Goal: Task Accomplishment & Management: Manage account settings

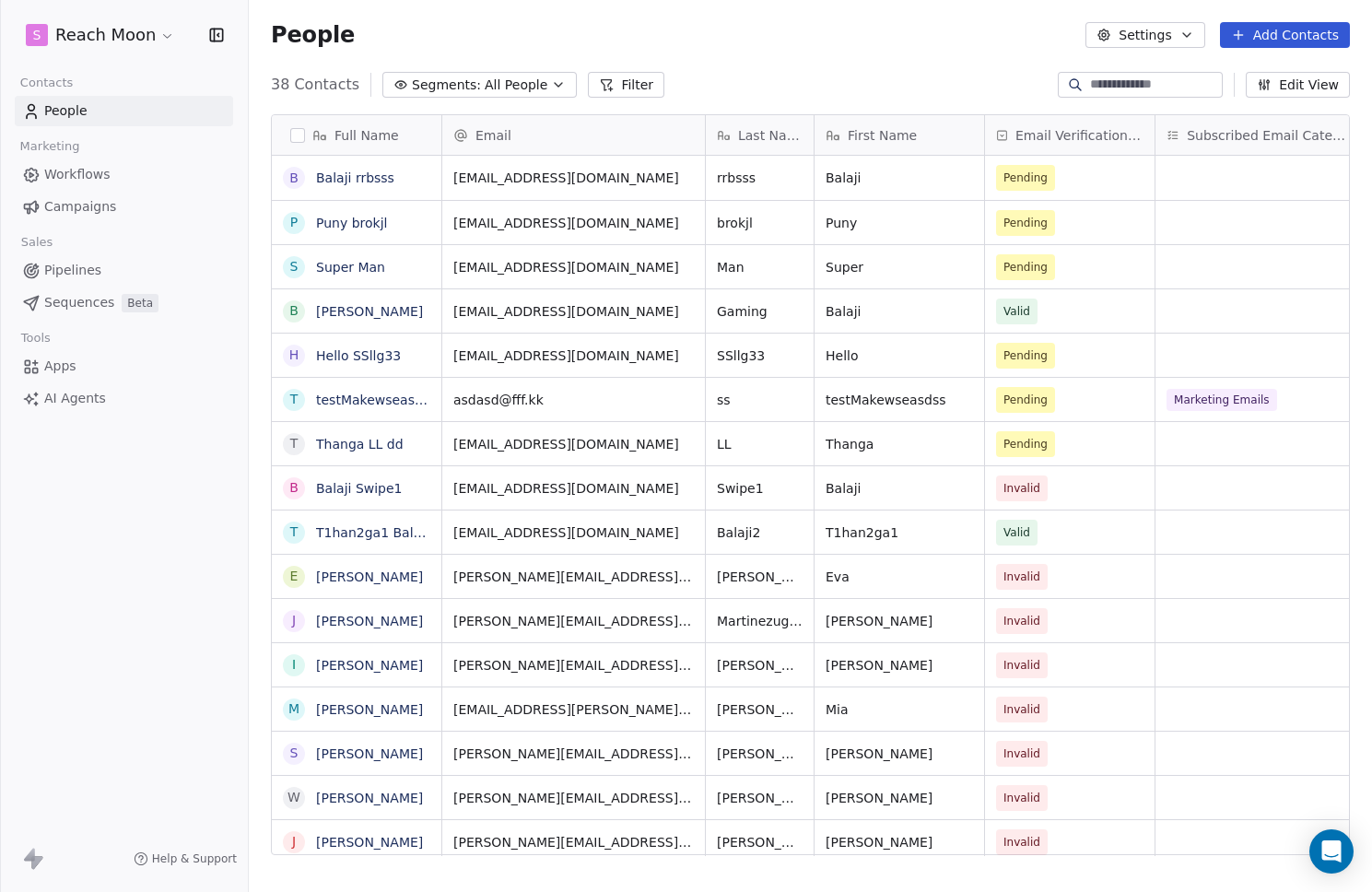
scroll to position [772, 1110]
click at [82, 24] on html "S Reach Moon Contacts People Marketing Workflows Campaigns Sales Pipelines Sequ…" at bounding box center [686, 446] width 1372 height 892
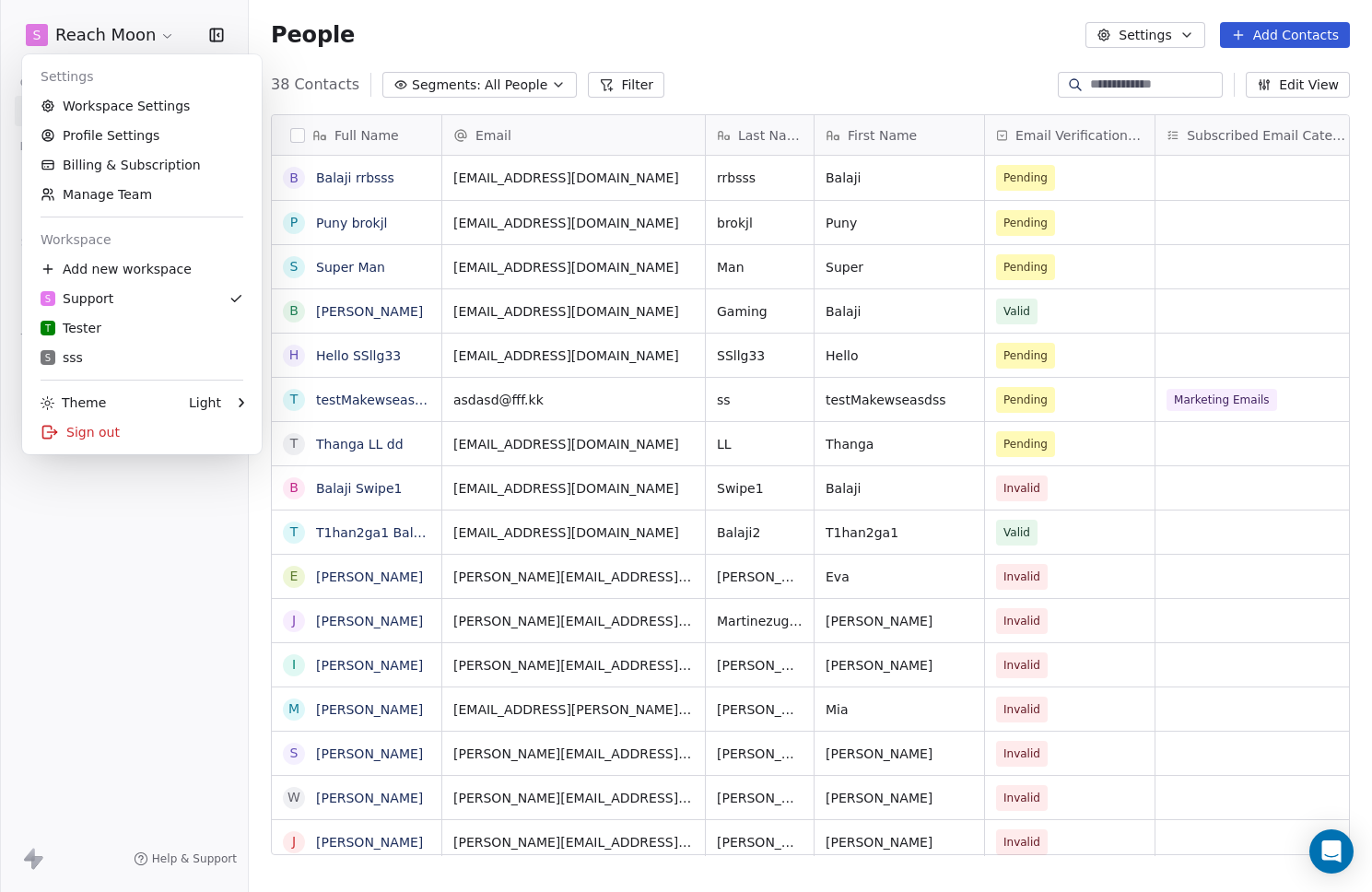
click at [593, 43] on html "S Reach Moon Contacts People Marketing Workflows Campaigns Sales Pipelines Sequ…" at bounding box center [686, 446] width 1372 height 892
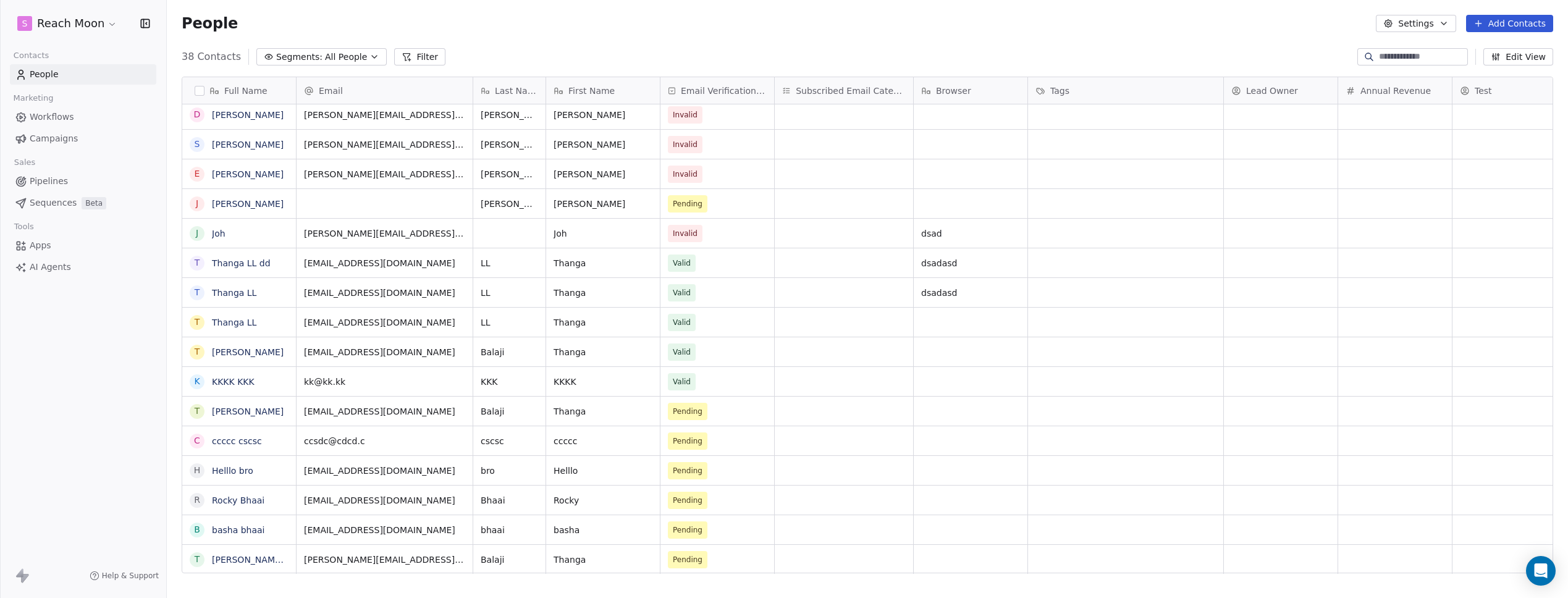
scroll to position [9, 0]
click at [74, 121] on link "Workflows" at bounding box center [83, 117] width 146 height 20
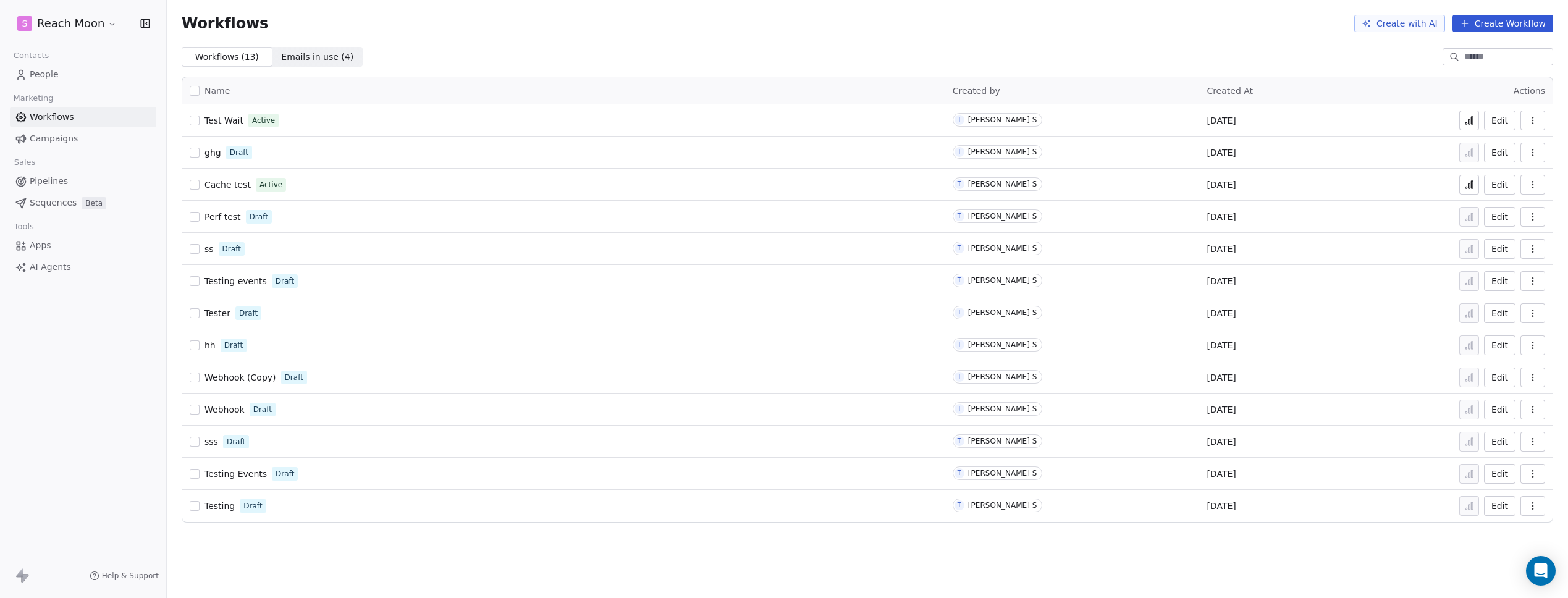
click at [329, 25] on div "Workflows Create with AI Create Workflow" at bounding box center [867, 24] width 1372 height 17
click at [91, 144] on link "Campaigns" at bounding box center [83, 138] width 146 height 20
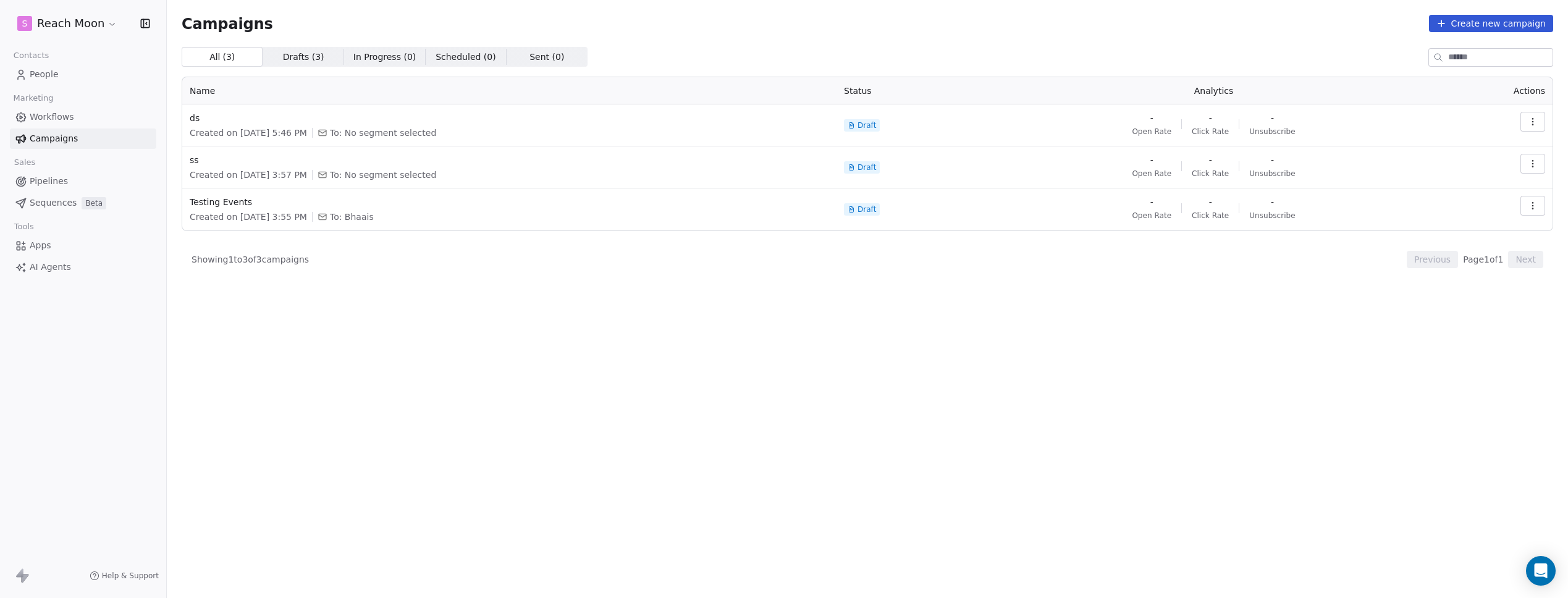
click at [73, 26] on html "S Reach Moon Contacts People Marketing Workflows Campaigns Sales Pipelines Sequ…" at bounding box center [784, 299] width 1568 height 598
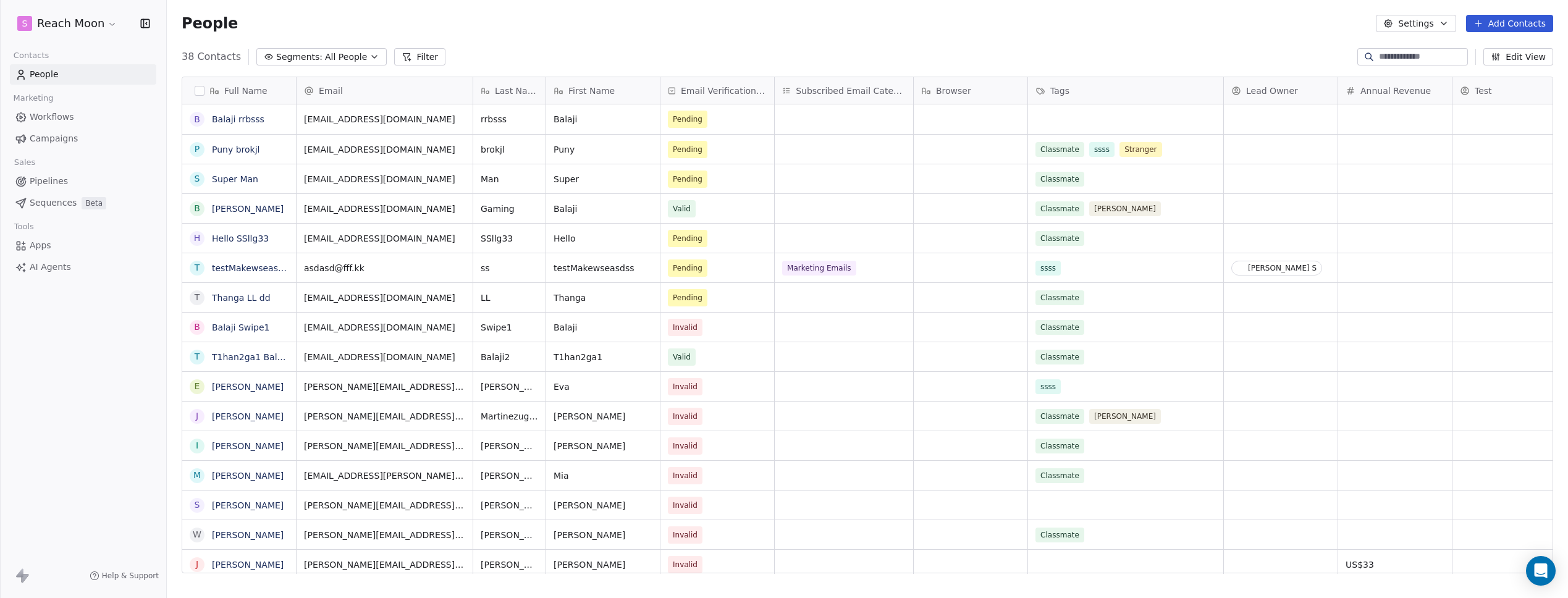
scroll to position [517, 1392]
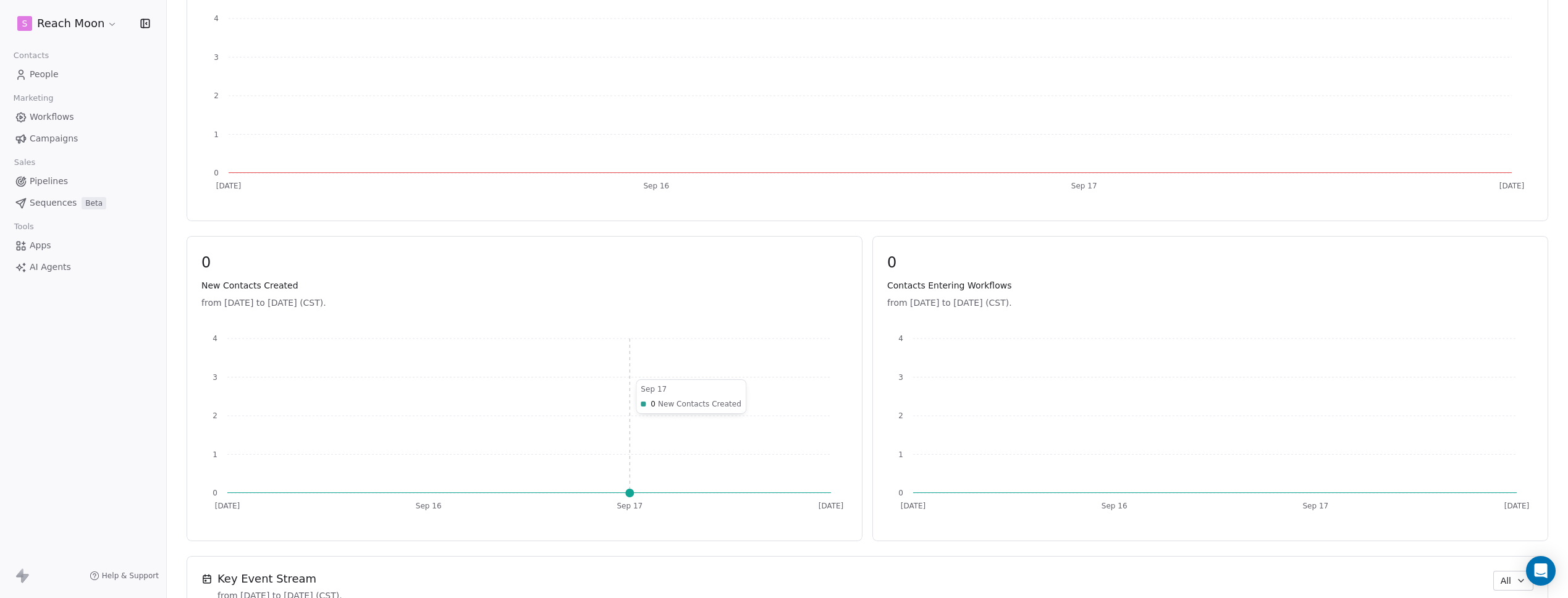
scroll to position [425, 0]
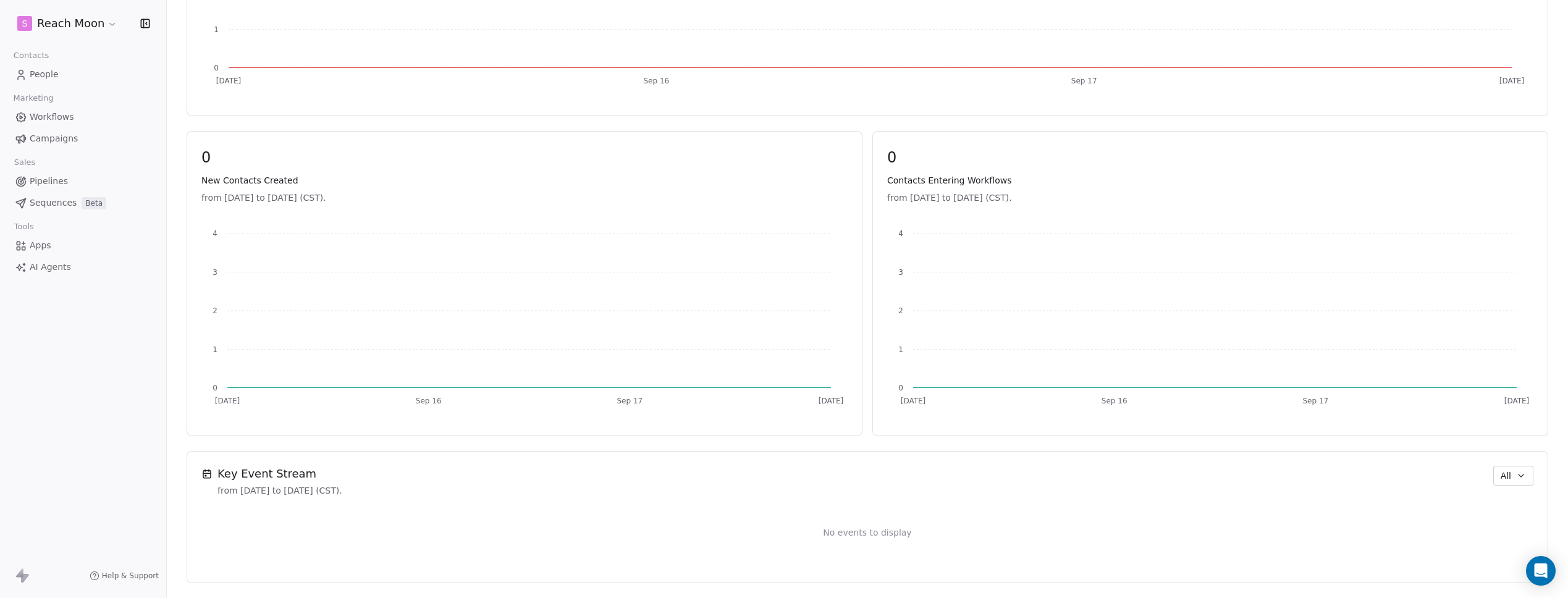
click at [1502, 478] on span "All" at bounding box center [1506, 476] width 11 height 13
click at [1502, 525] on span "Workflow" at bounding box center [1509, 524] width 40 height 13
click at [1472, 477] on span "Workflow" at bounding box center [1492, 476] width 40 height 13
click at [1494, 539] on div "Audit" at bounding box center [1502, 543] width 64 height 13
click at [1495, 477] on span "Audit" at bounding box center [1500, 476] width 23 height 13
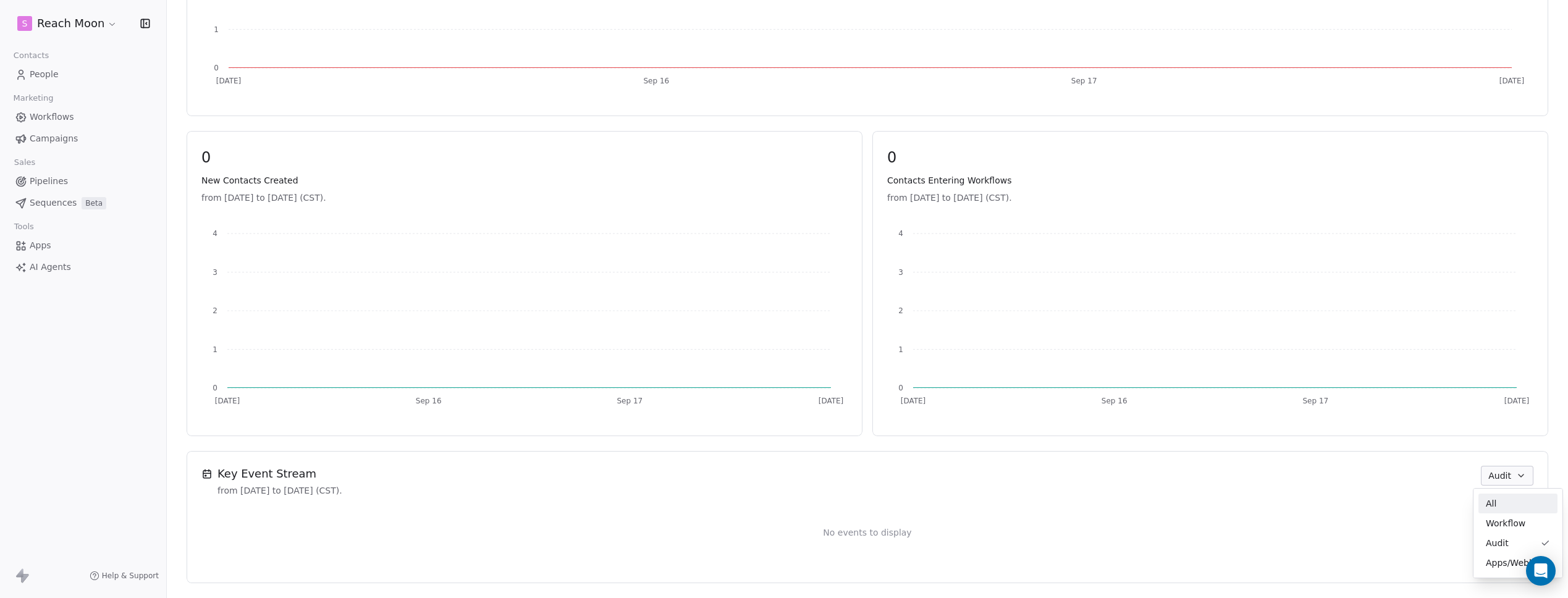
click at [1500, 510] on div "All" at bounding box center [1518, 504] width 64 height 13
click at [1159, 476] on div "Key Event Stream from Sep 15th 2025 to Sep 18th 2025 (CST). All" at bounding box center [867, 481] width 1332 height 31
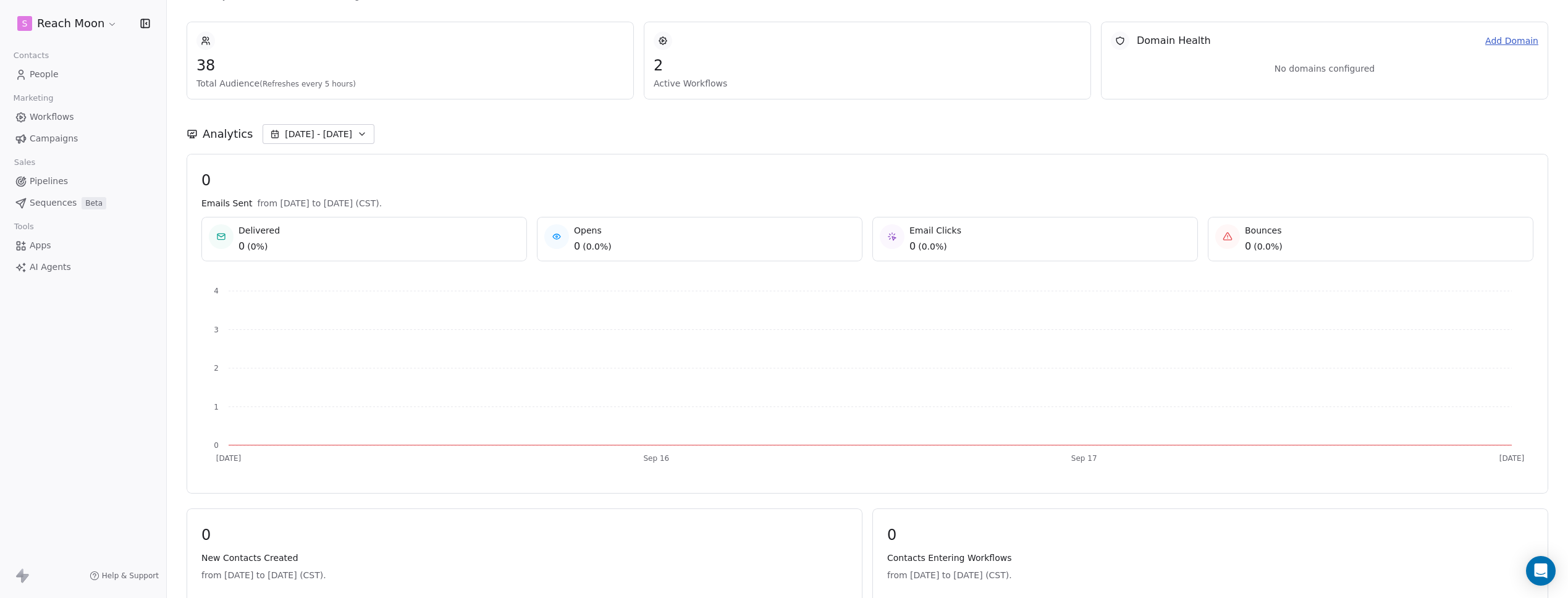
scroll to position [0, 0]
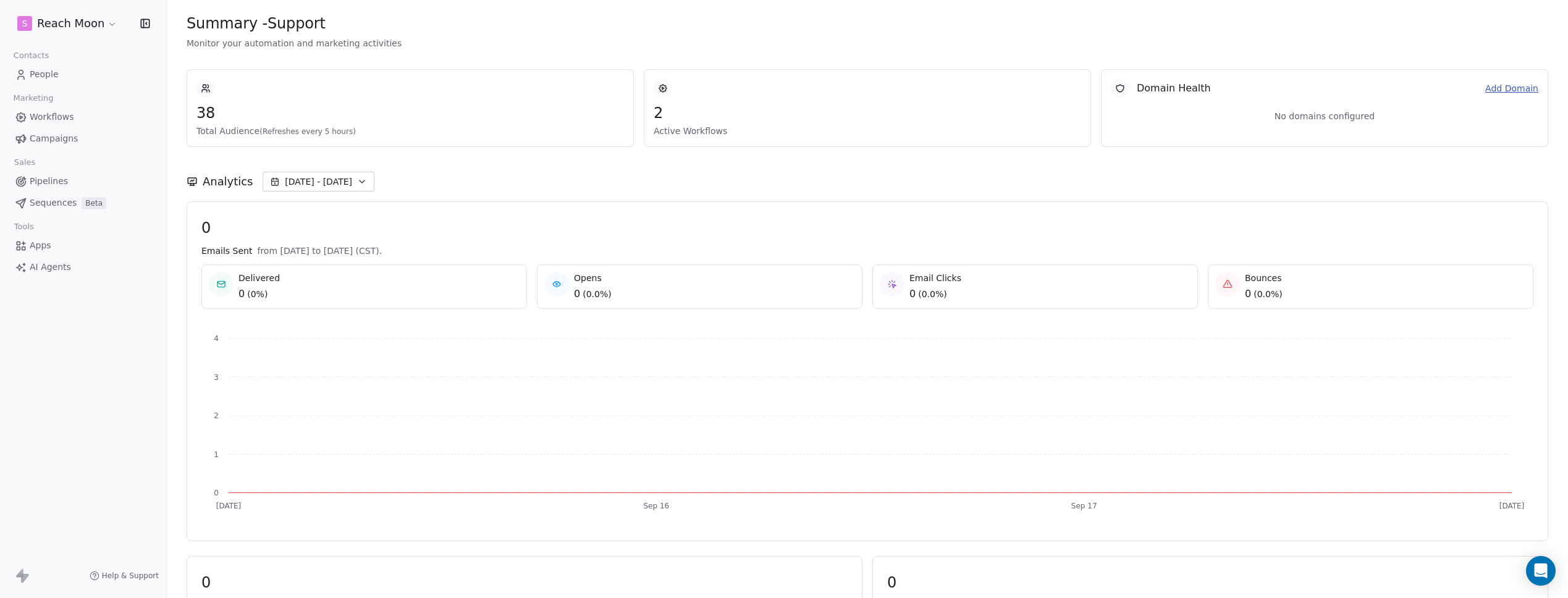
click at [756, 219] on span "0" at bounding box center [867, 228] width 1332 height 19
click at [644, 45] on span "Monitor your automation and marketing activities" at bounding box center [867, 43] width 1362 height 12
click at [634, 73] on div "38 Total Audience (Refreshes every 5 hours) 2 Active Workflows Domain Health Ad…" at bounding box center [867, 108] width 1362 height 78
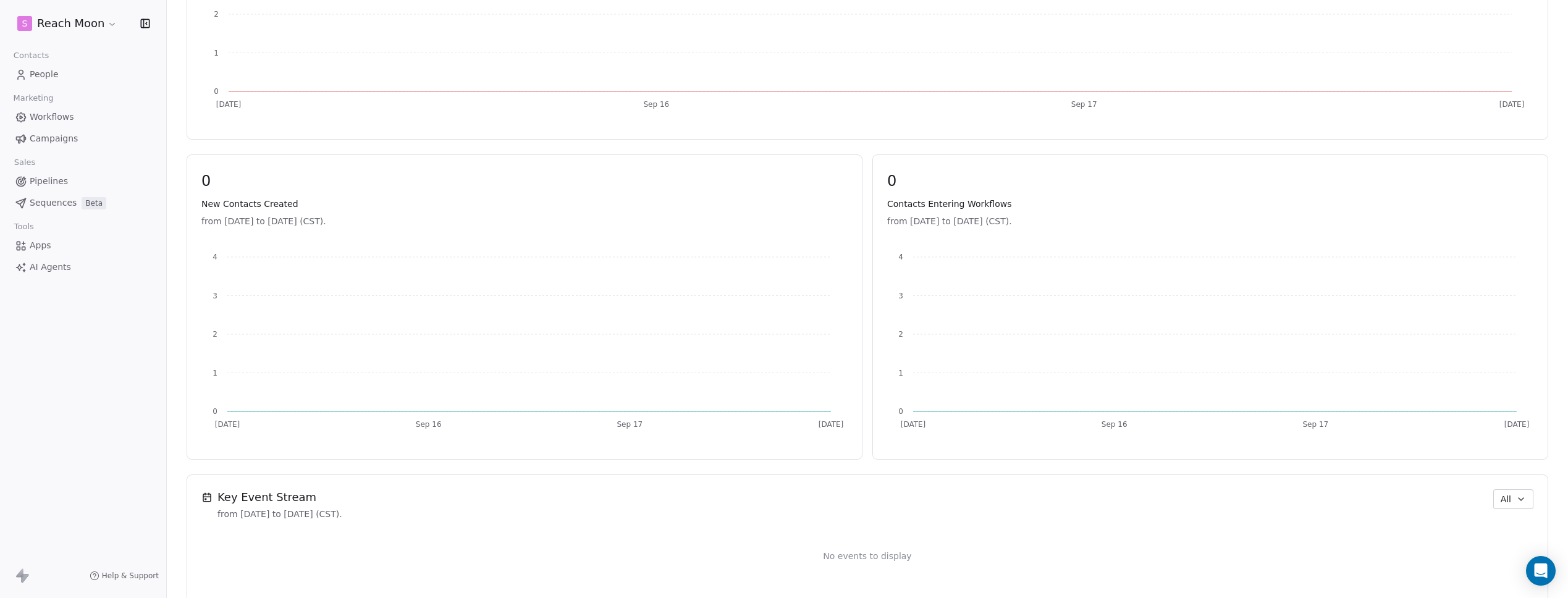
scroll to position [335, 0]
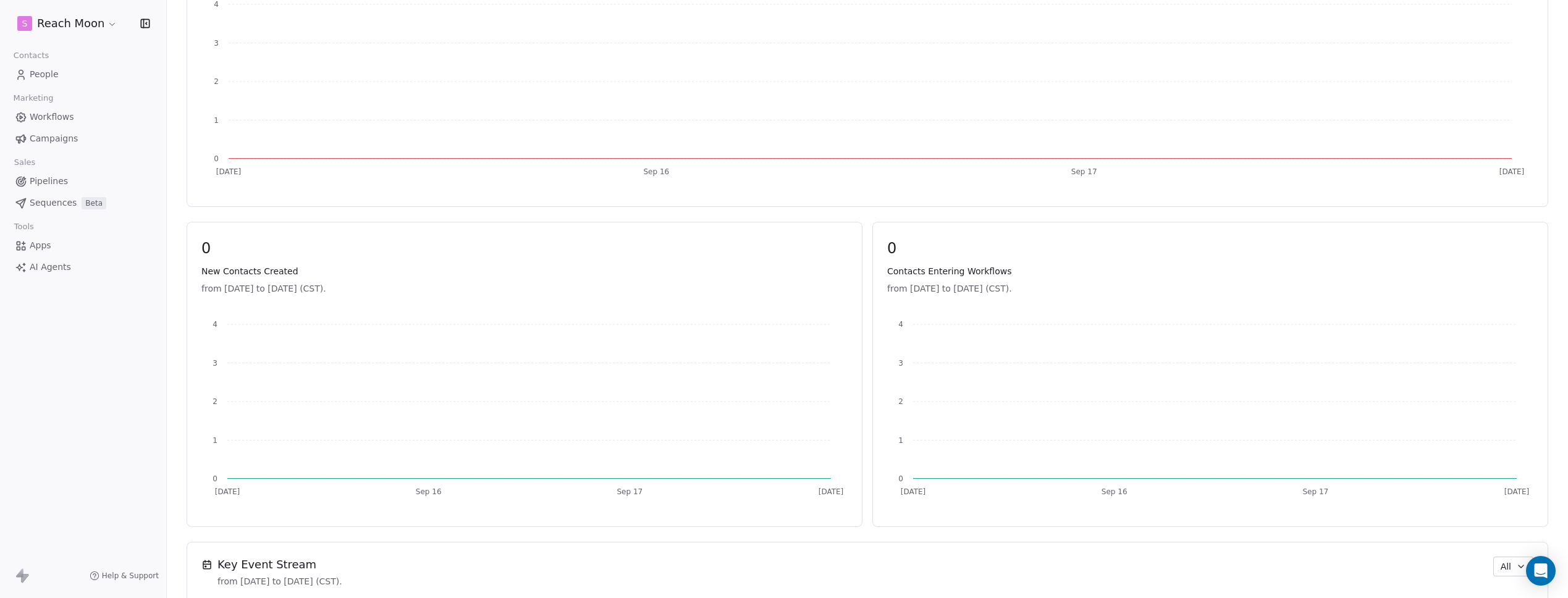
click at [51, 82] on link "People" at bounding box center [83, 74] width 146 height 20
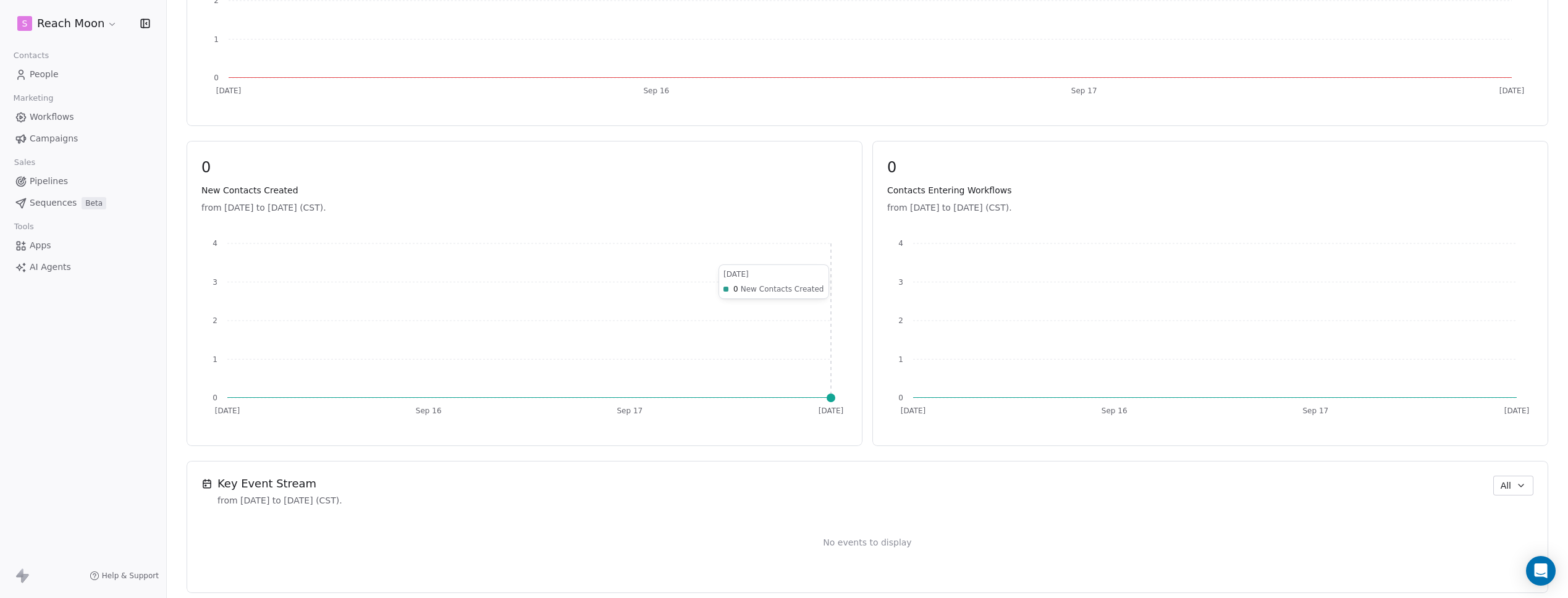
scroll to position [425, 0]
click at [1502, 472] on span "All" at bounding box center [1506, 476] width 11 height 13
drag, startPoint x: 1498, startPoint y: 568, endPoint x: 1489, endPoint y: 568, distance: 9.0
click at [1497, 568] on span "Apps/Webhook" at bounding box center [1521, 563] width 64 height 13
click at [669, 501] on div "No events to display" at bounding box center [867, 533] width 1332 height 72
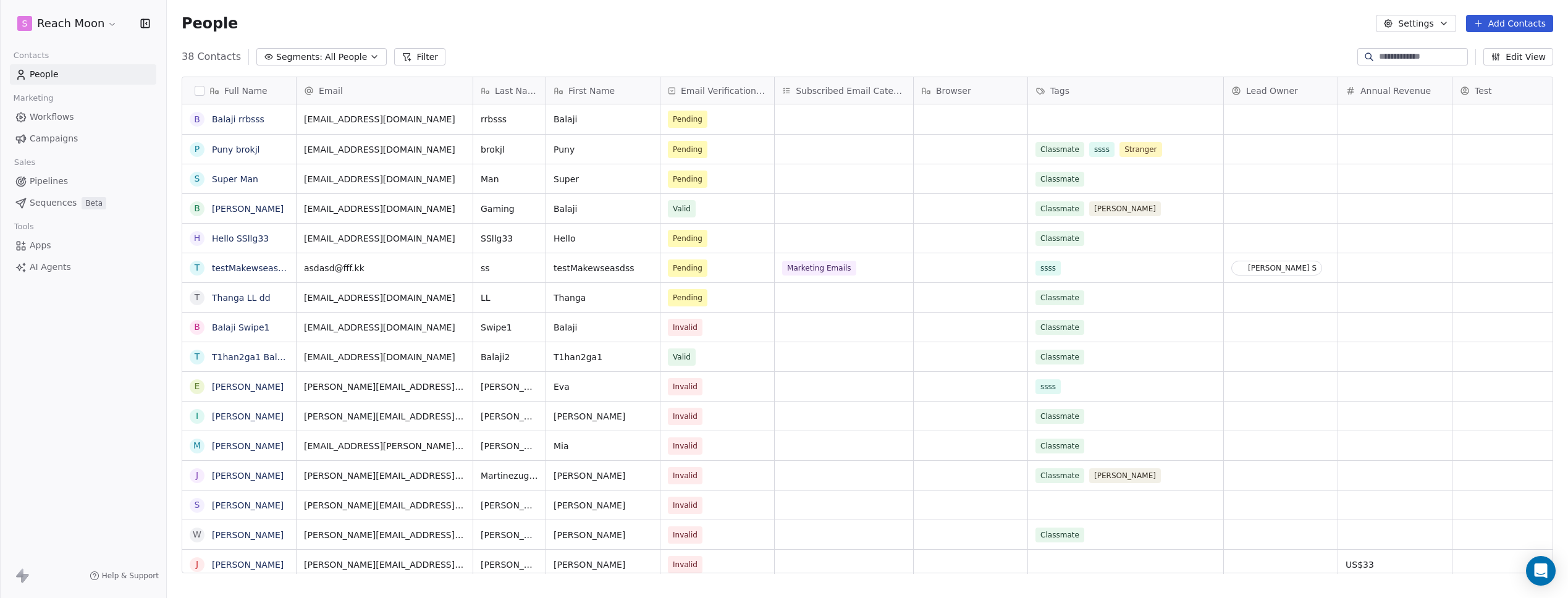
scroll to position [517, 1392]
click at [76, 31] on html "S Reach Moon Contacts People Marketing Workflows Campaigns Sales Pipelines Sequ…" at bounding box center [784, 299] width 1568 height 598
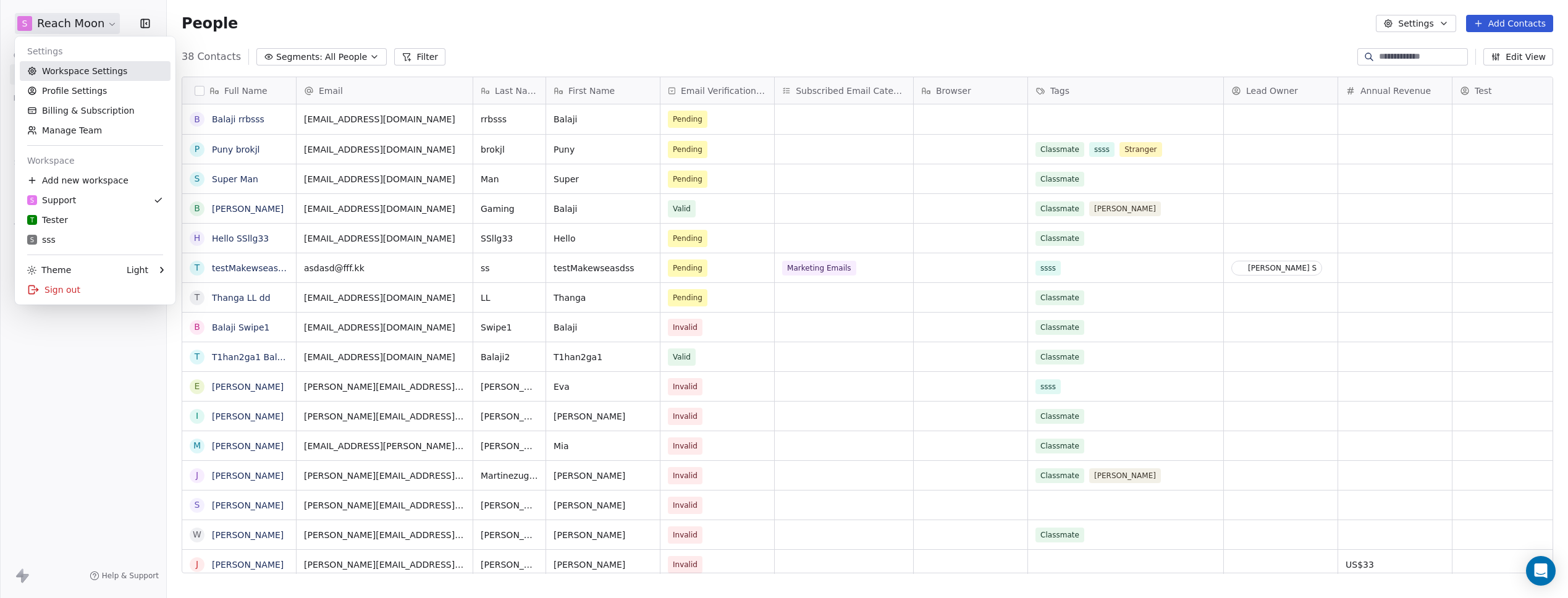
click at [91, 71] on link "Workspace Settings" at bounding box center [95, 71] width 151 height 20
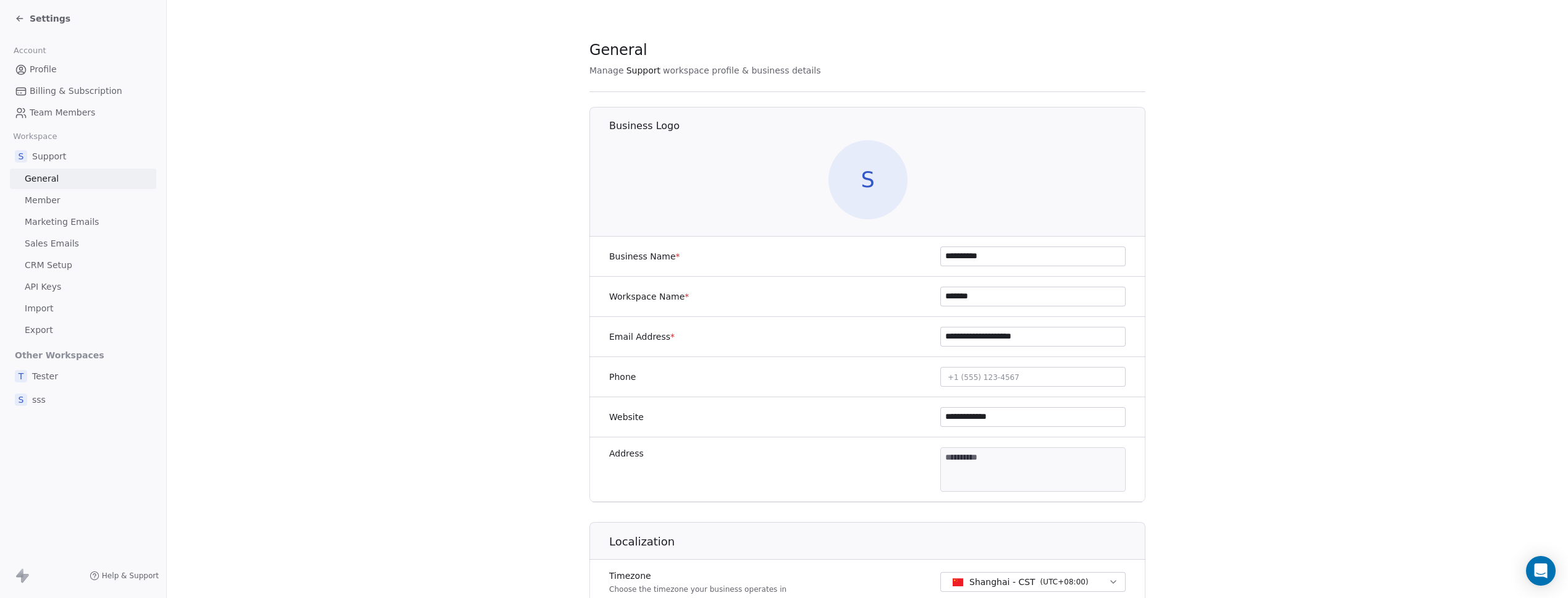
click at [66, 279] on link "API Keys" at bounding box center [83, 287] width 146 height 20
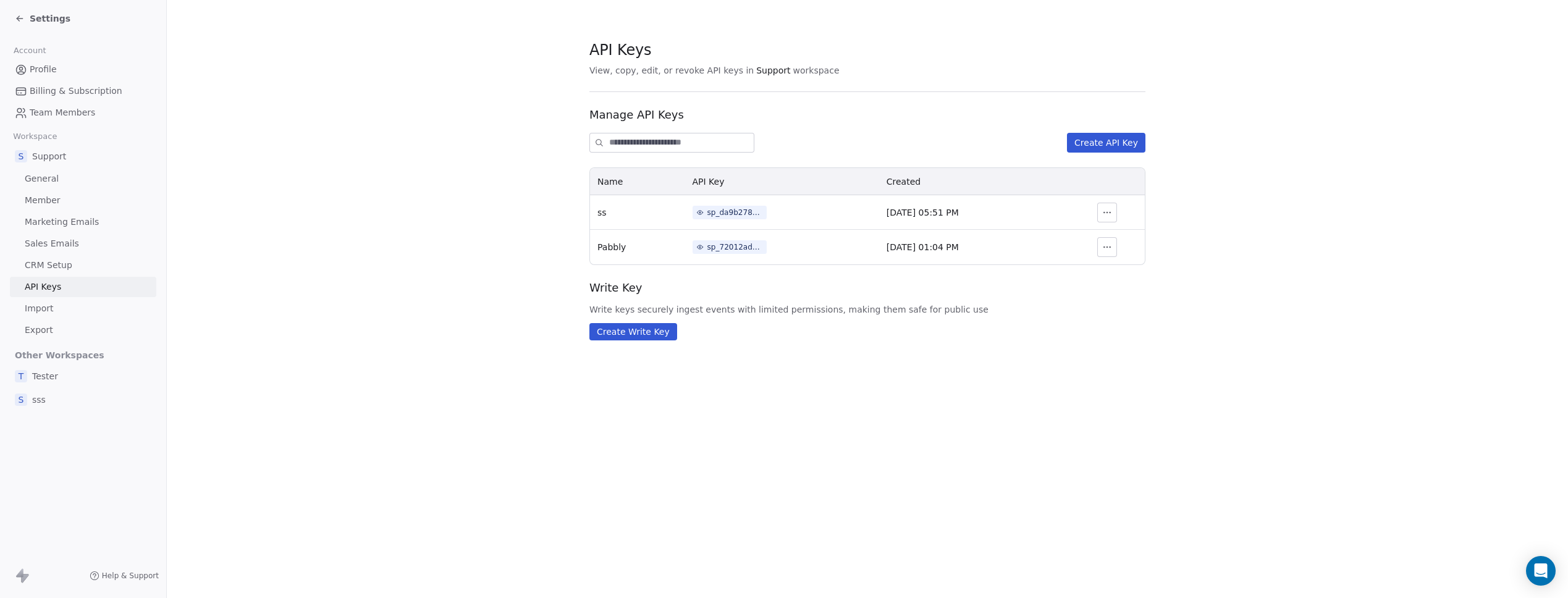
click at [720, 217] on div "sp_da9b2787e5c4411eb8728ee9e2cf458d" at bounding box center [735, 213] width 56 height 11
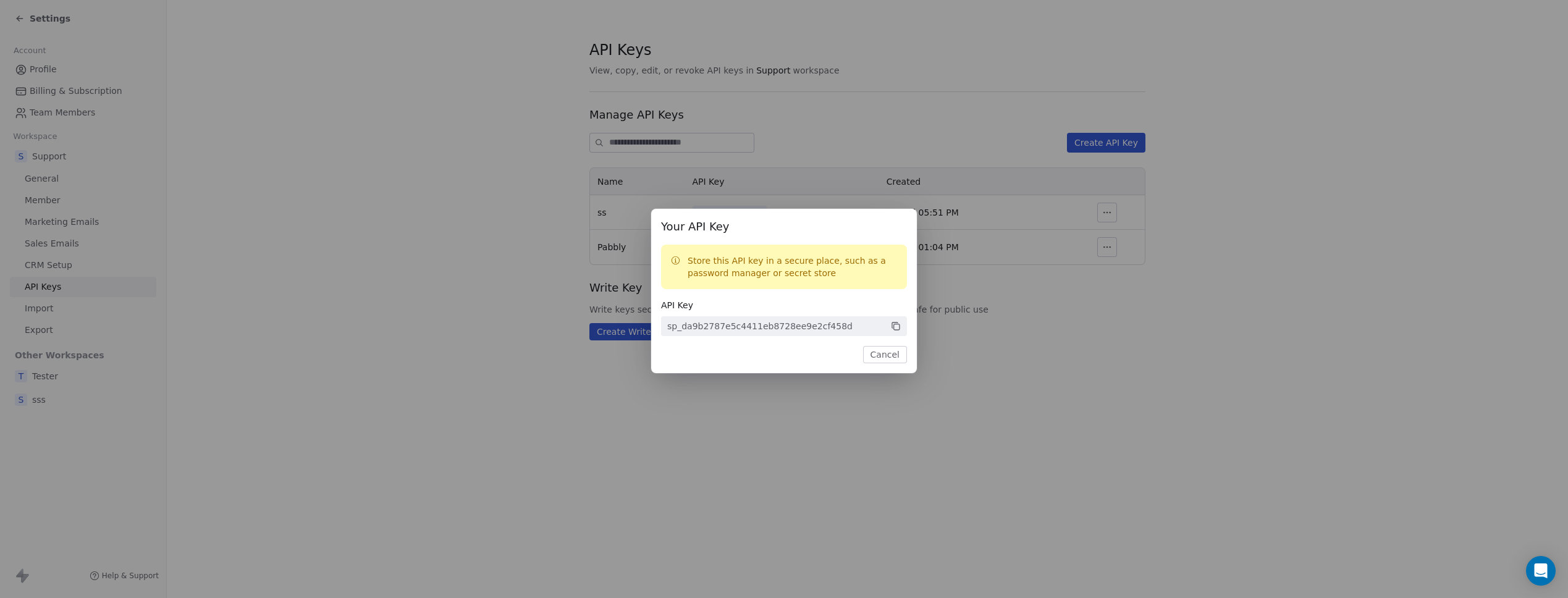
click at [890, 324] on span "sp_da9b2787e5c4411eb8728ee9e2cf458d" at bounding box center [784, 327] width 246 height 20
click at [896, 327] on icon at bounding box center [896, 327] width 11 height 11
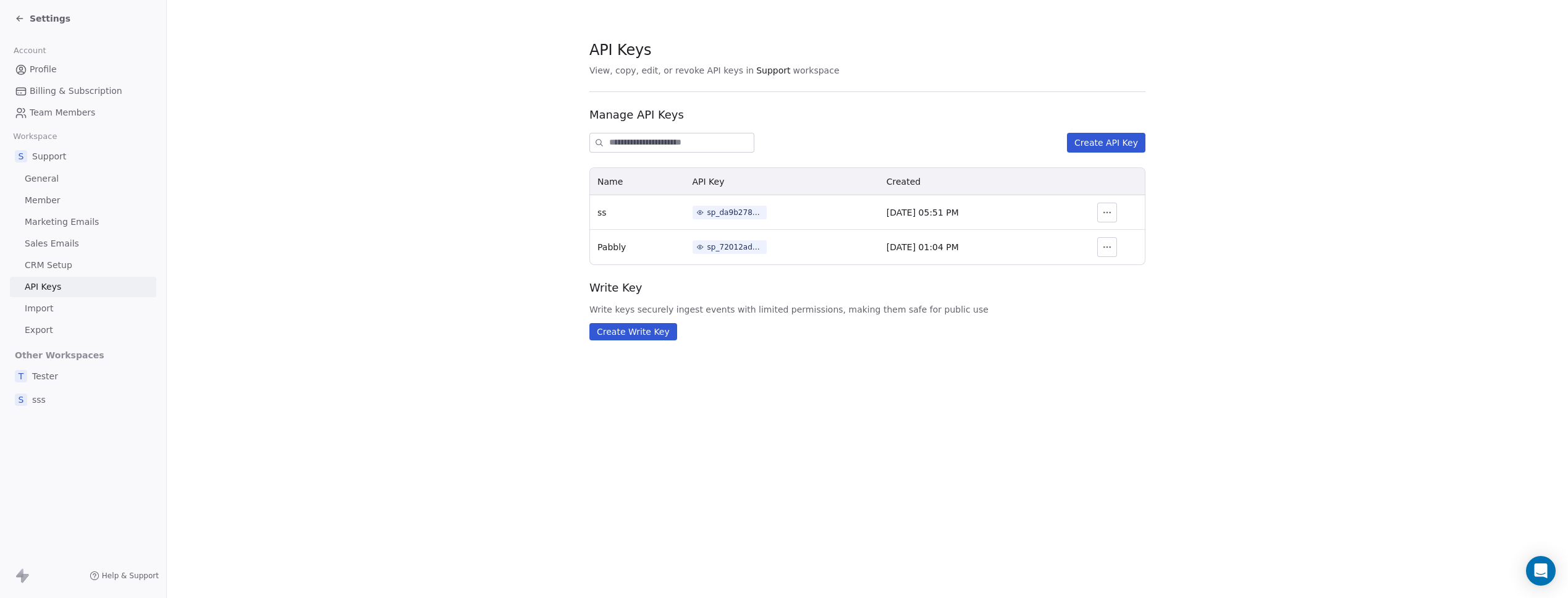
click at [507, 253] on div "Your API Key Store this API key in a secure place, such as a password manager o…" at bounding box center [784, 299] width 1568 height 220
click at [492, 166] on section "API Keys View, copy, edit, or revoke API keys in Support workspace Manage API K…" at bounding box center [867, 190] width 1401 height 380
click at [448, 173] on section "API Keys View, copy, edit, or revoke API keys in Support workspace Manage API K…" at bounding box center [867, 190] width 1401 height 380
click at [467, 231] on section "API Keys View, copy, edit, or revoke API keys in Support workspace Manage API K…" at bounding box center [867, 190] width 1401 height 380
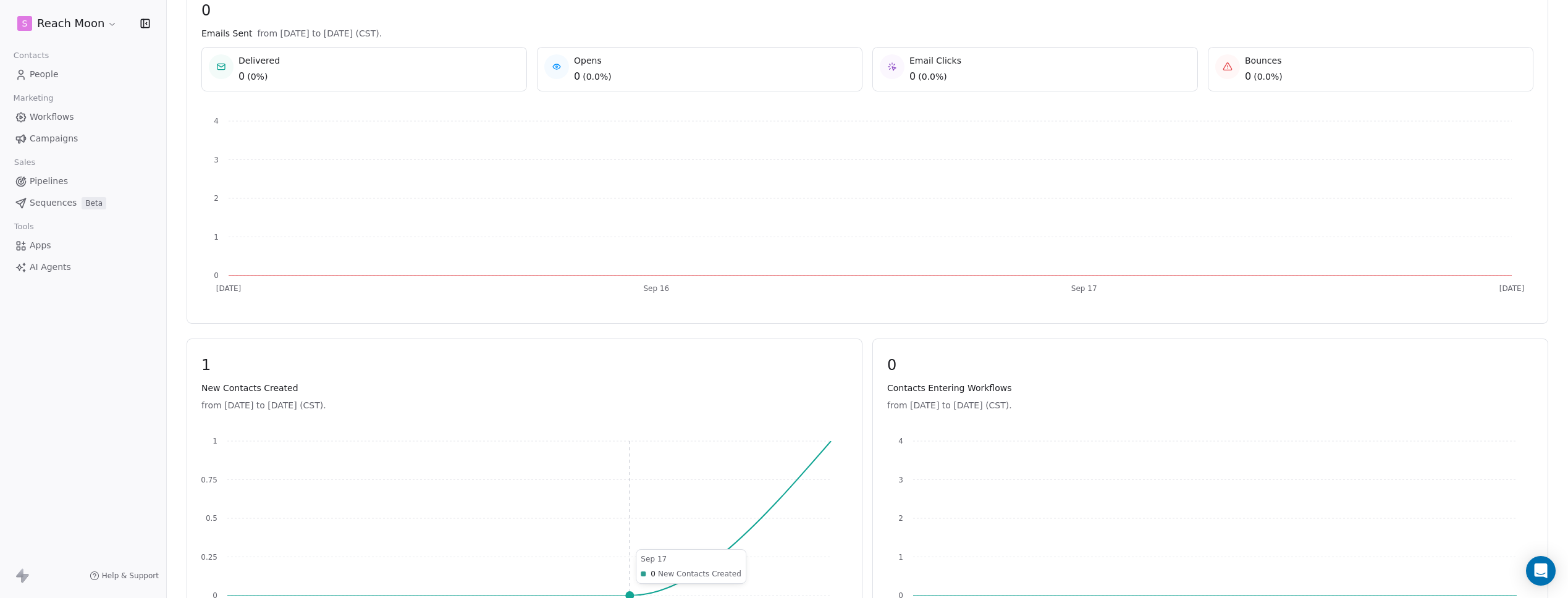
scroll to position [429, 0]
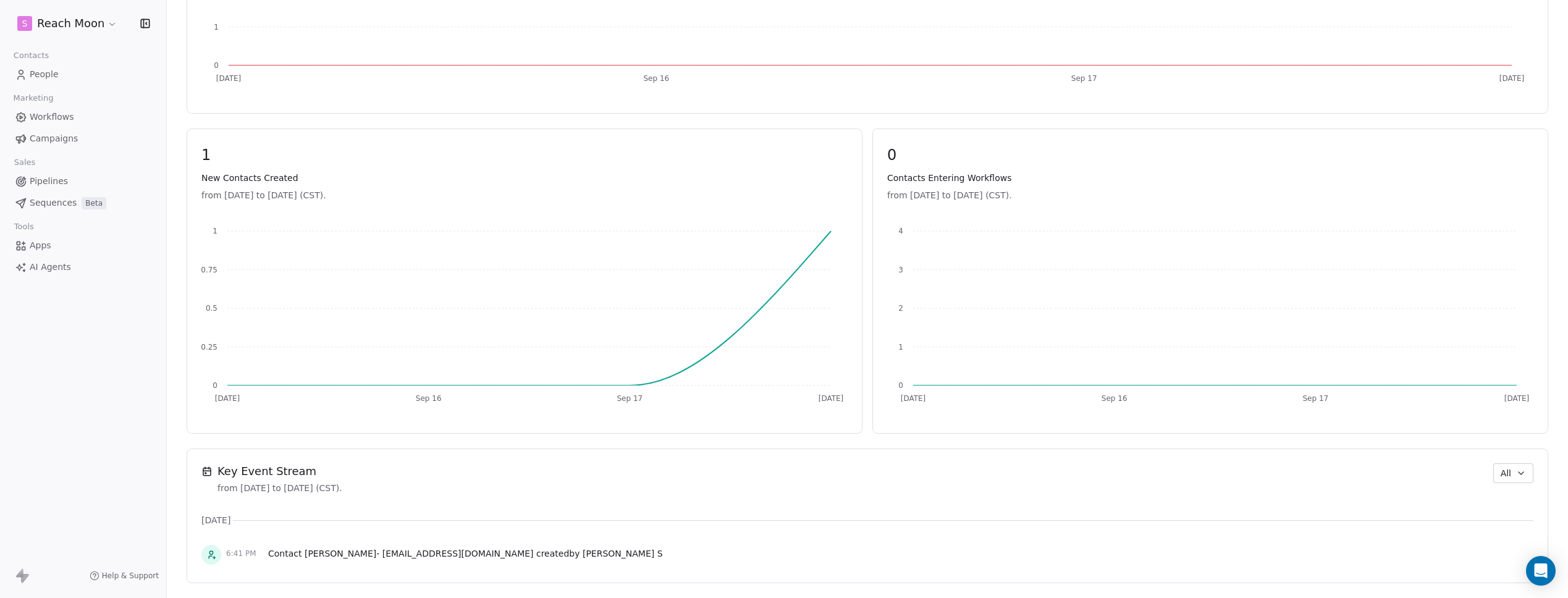
click at [832, 557] on div "6:41 PM Contact Vivian Watsica - rigoberto78@gmail.com created by Thanga Balaji…" at bounding box center [867, 555] width 1332 height 27
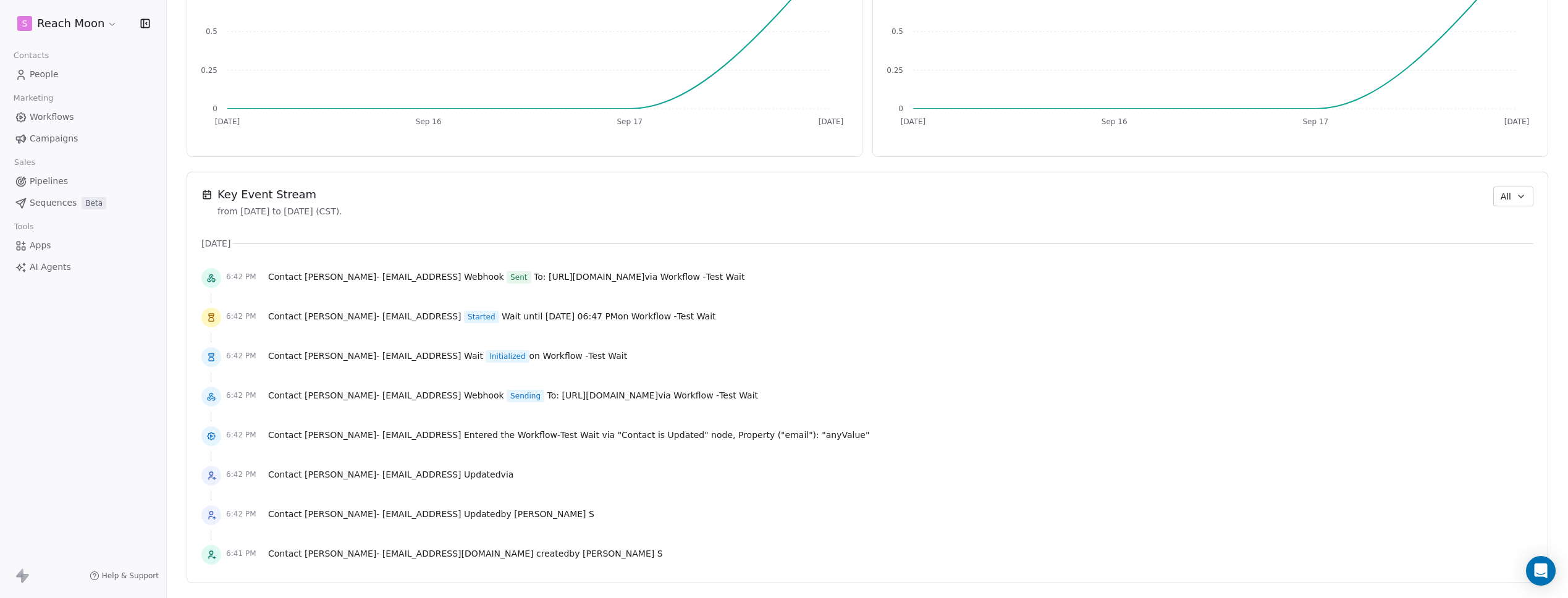
scroll to position [705, 0]
click at [720, 484] on div "6:42 PM Contact [PERSON_NAME] - [EMAIL_ADDRESS] Updated via" at bounding box center [867, 476] width 1332 height 27
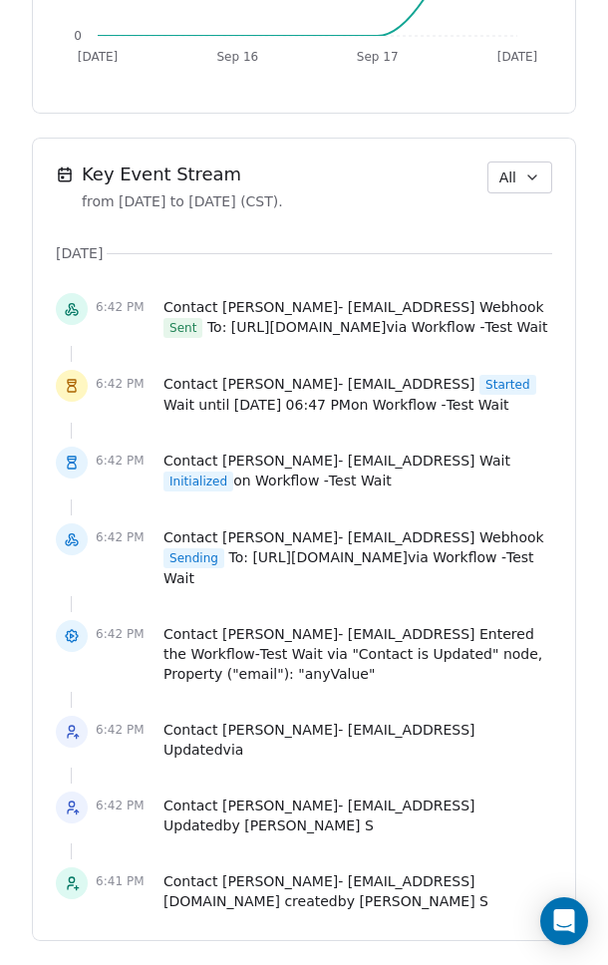
scroll to position [1966, 0]
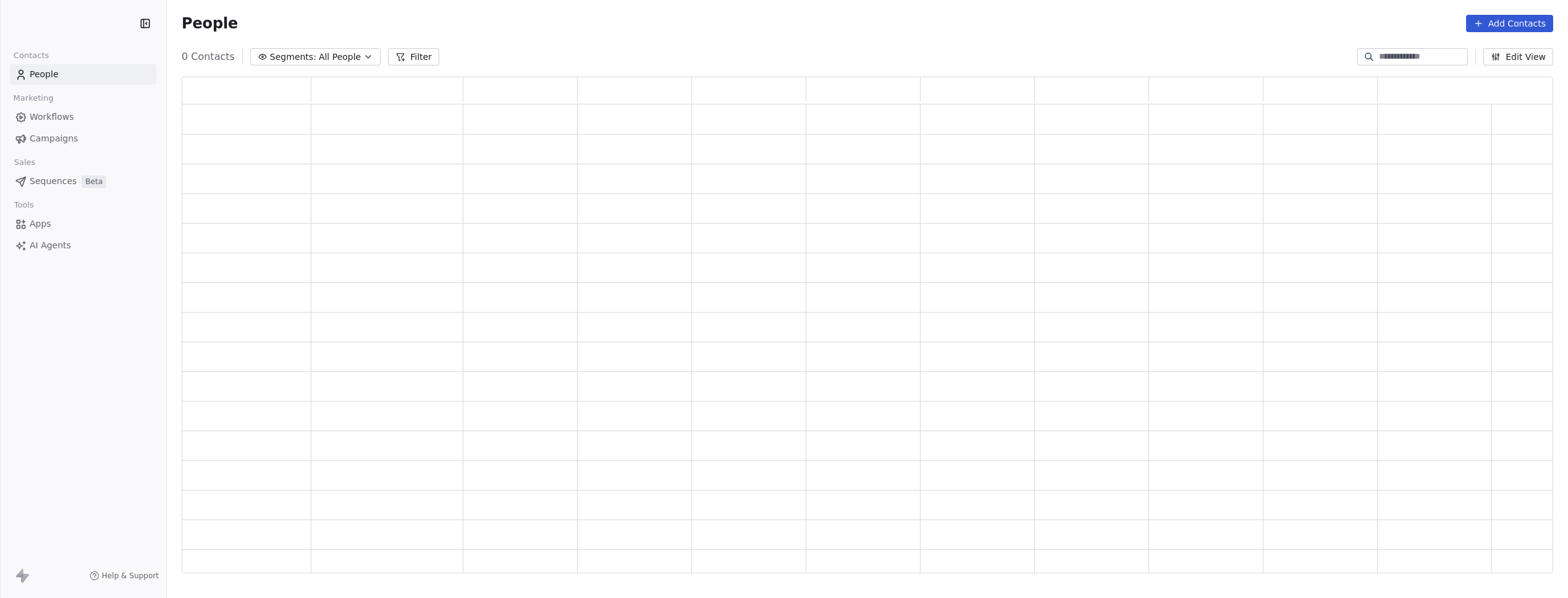
scroll to position [488, 1362]
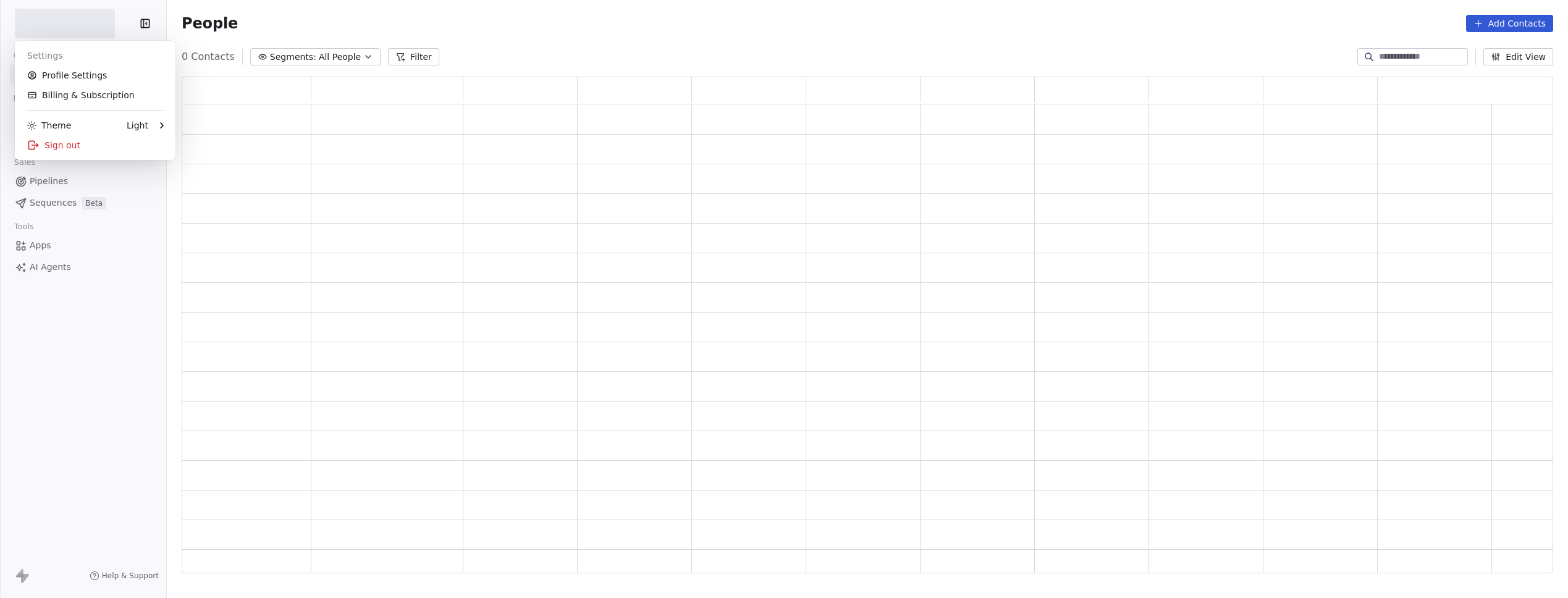
click at [88, 25] on html "Contacts People Marketing Workflows Campaigns Sales Pipelines Sequences Beta To…" at bounding box center [784, 299] width 1568 height 598
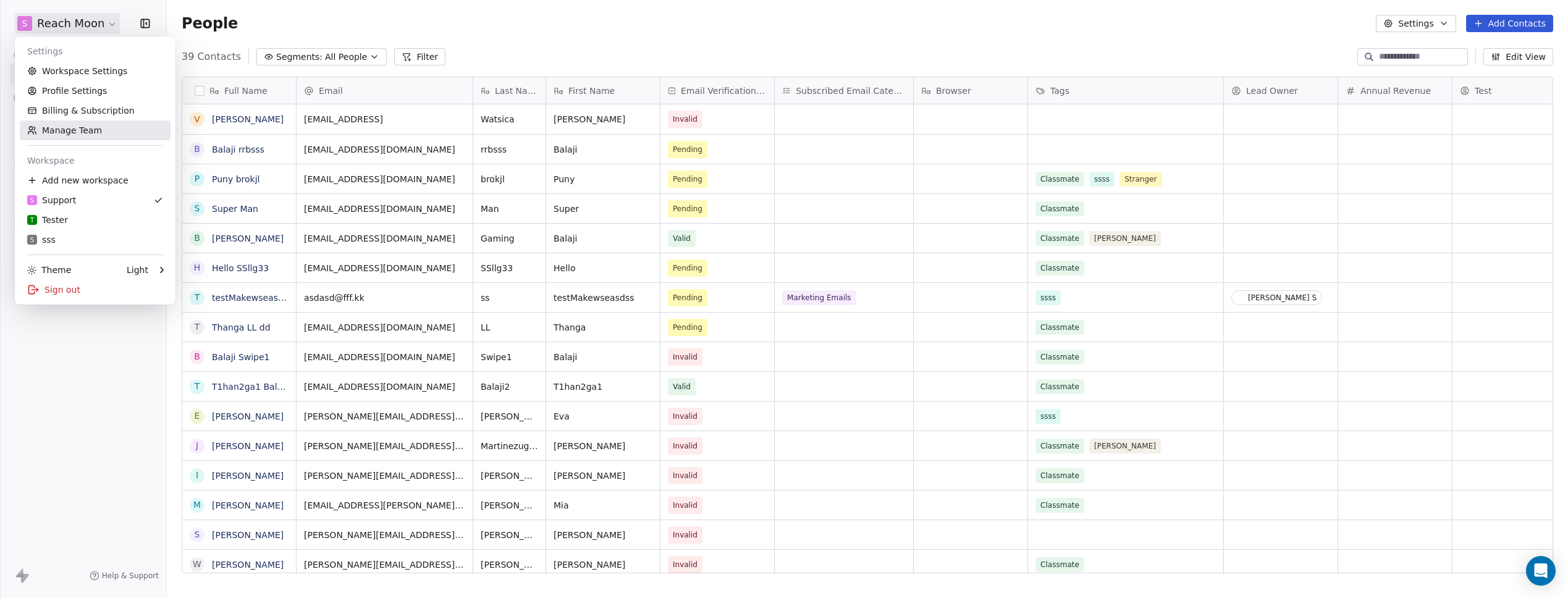
scroll to position [517, 1392]
click at [71, 288] on div "Sign out" at bounding box center [95, 290] width 151 height 20
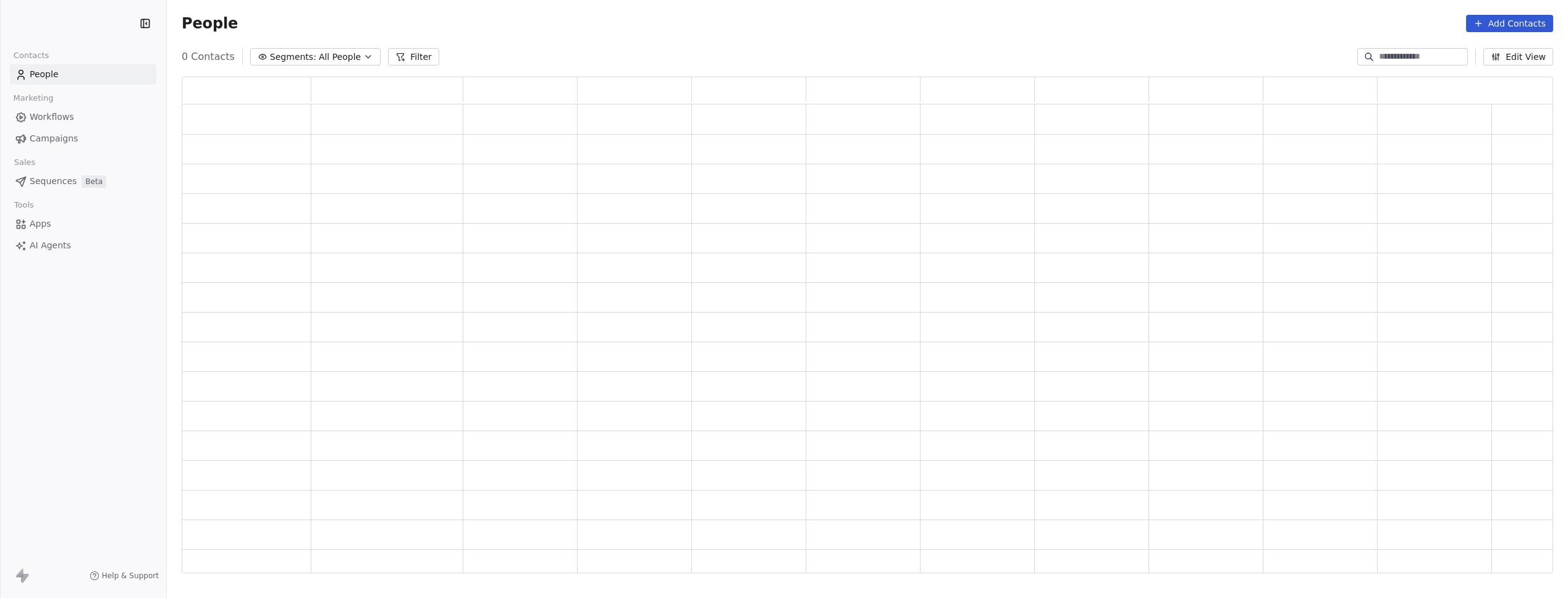
scroll to position [488, 1362]
